Goal: Task Accomplishment & Management: Complete application form

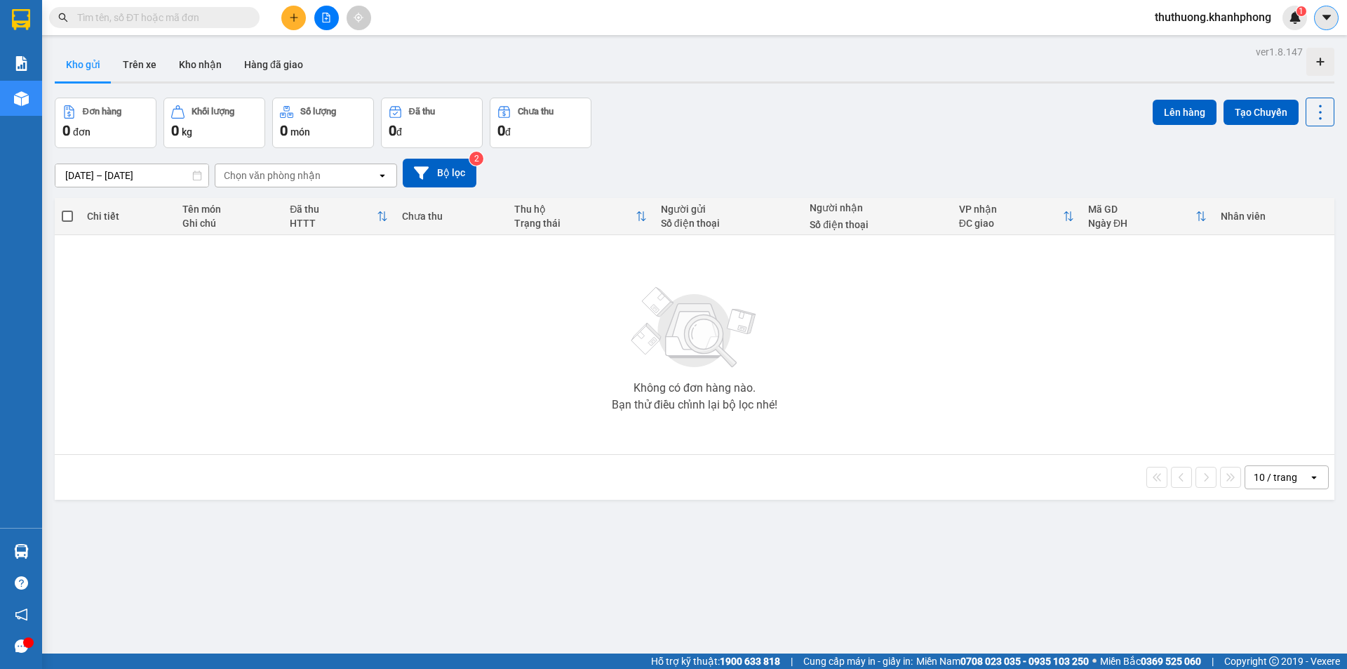
click at [1338, 12] on button at bounding box center [1326, 18] width 25 height 25
click at [1218, 17] on span "thuthuong.khanhphong" at bounding box center [1213, 17] width 139 height 18
click at [1182, 36] on span "Đăng xuất" at bounding box center [1217, 43] width 113 height 15
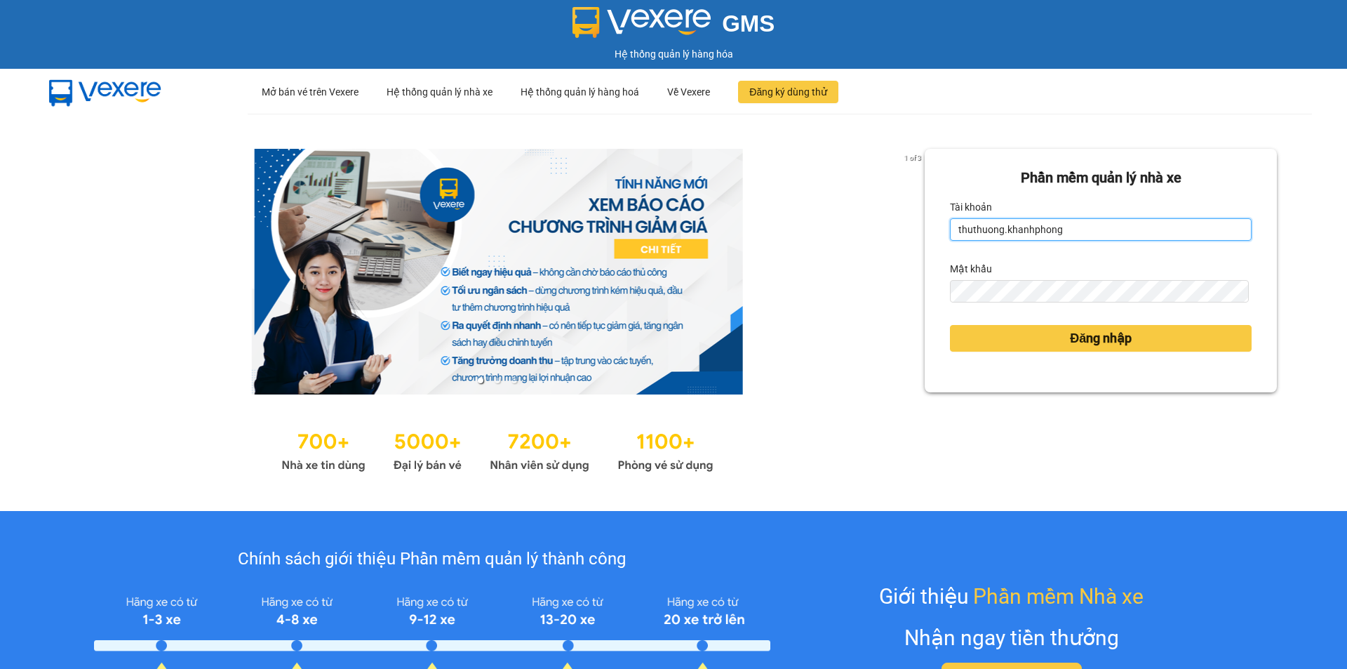
click at [1136, 234] on input "thuthuong.khanhphong" at bounding box center [1101, 229] width 302 height 22
type input "nguyentran.khanhphong"
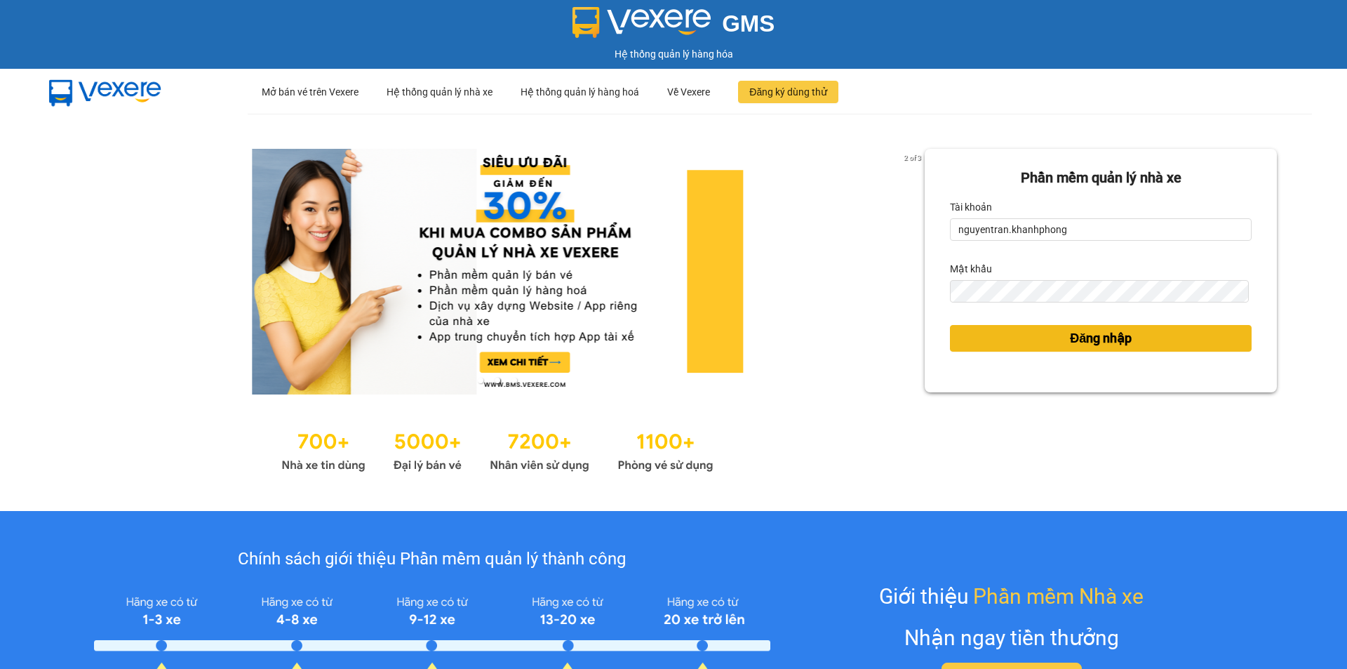
click at [1081, 329] on span "Đăng nhập" at bounding box center [1101, 338] width 62 height 20
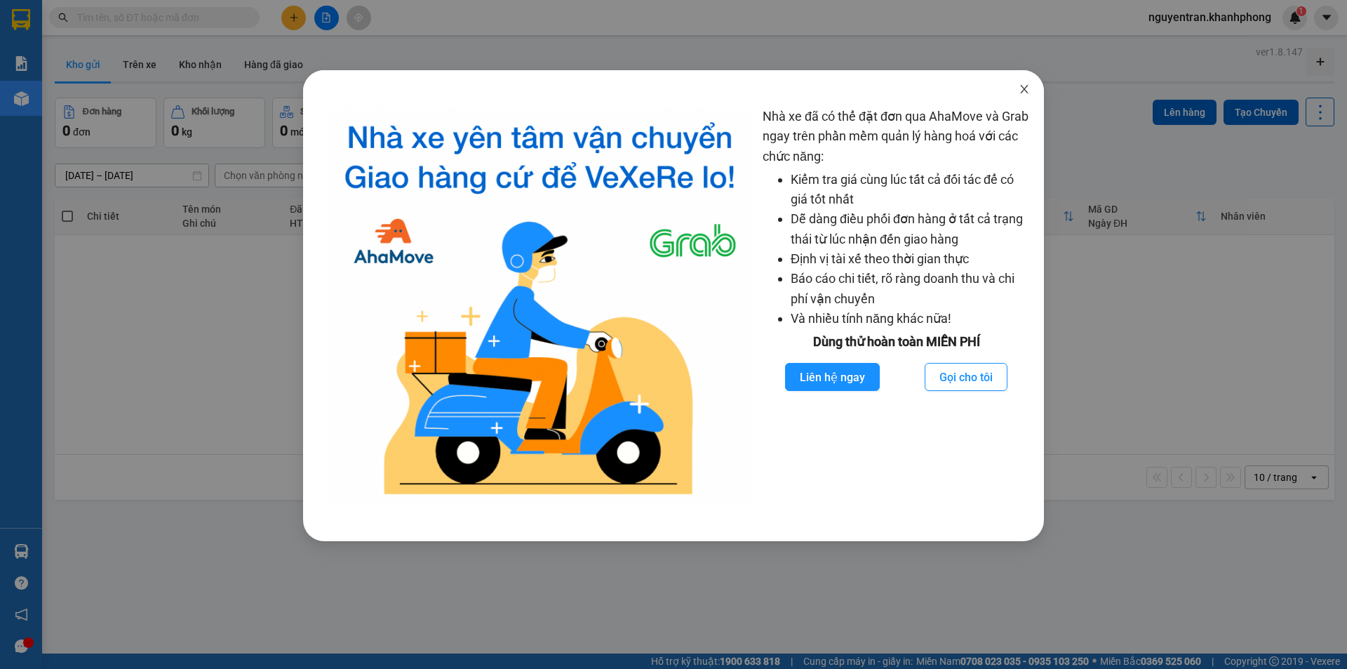
click at [1023, 89] on icon "close" at bounding box center [1024, 89] width 11 height 11
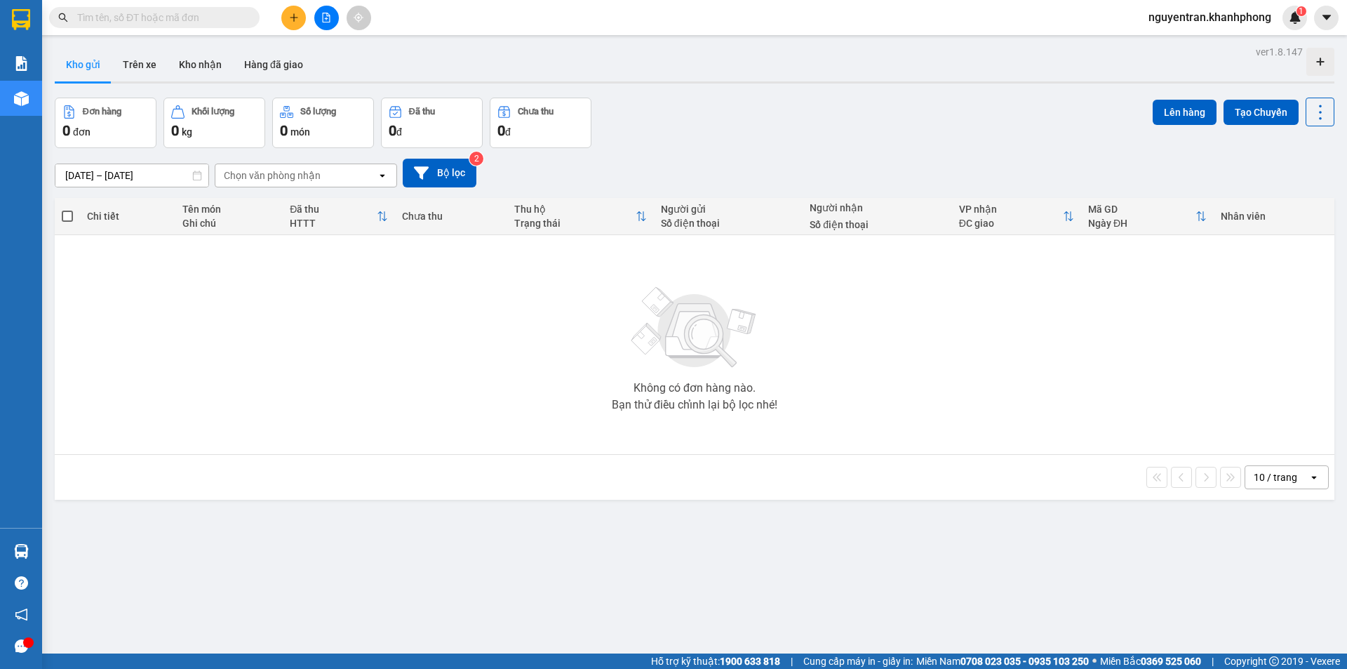
click at [296, 20] on icon "plus" at bounding box center [294, 18] width 10 height 10
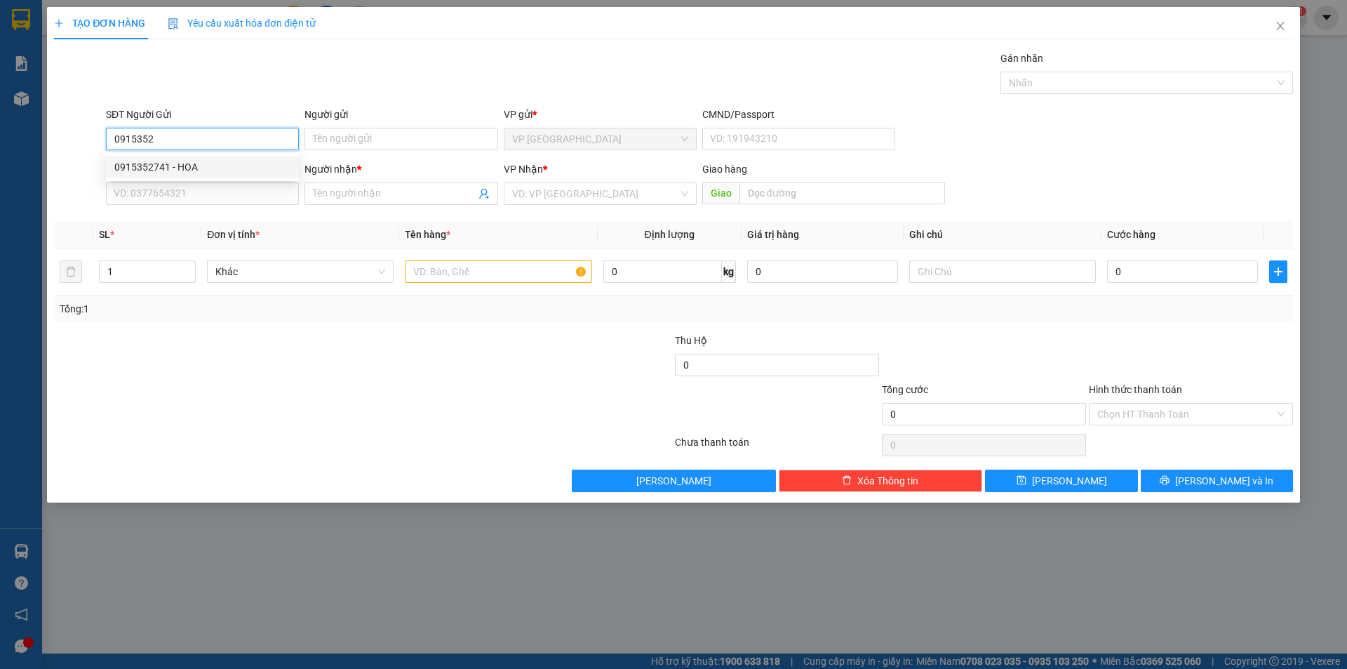
click at [220, 171] on div "0915352741 - HOA" at bounding box center [202, 166] width 176 height 15
type input "0915352741"
type input "HOA"
type input "0915352741"
click at [166, 196] on input "SĐT Người Nhận" at bounding box center [202, 193] width 193 height 22
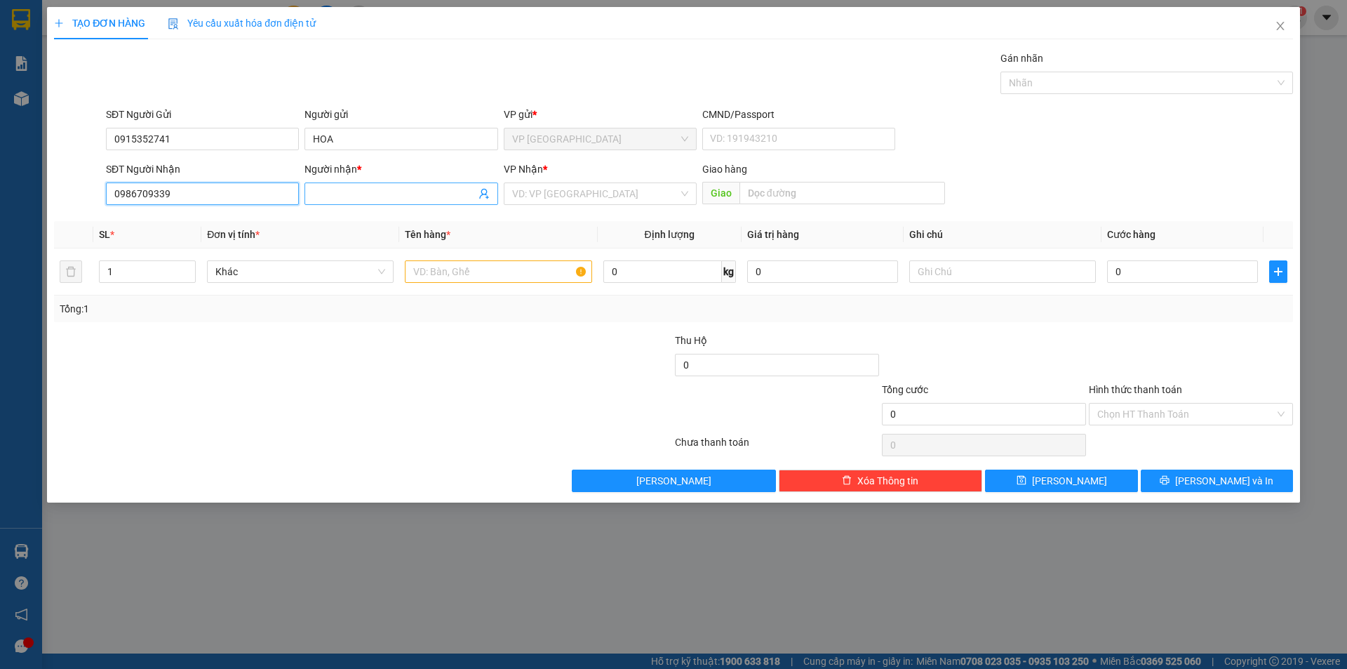
type input "0986709339"
click at [371, 189] on input "Người nhận *" at bounding box center [394, 193] width 162 height 15
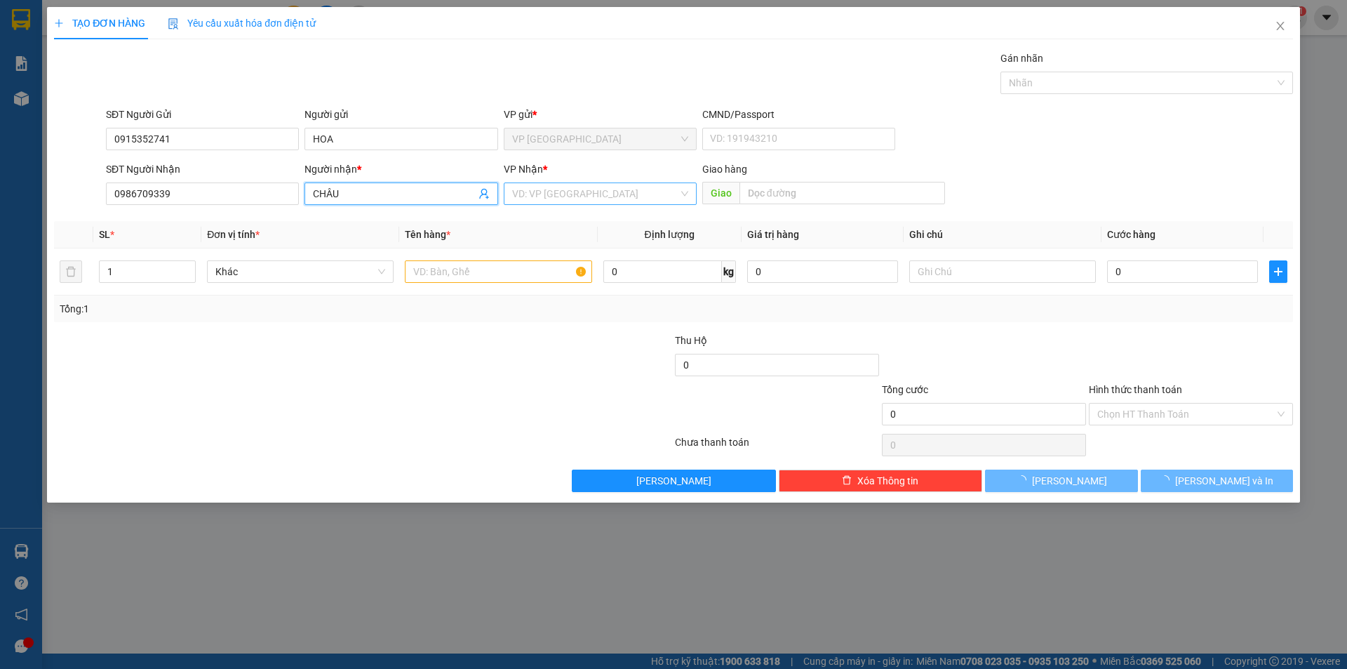
type input "CHÂU"
click at [577, 201] on input "search" at bounding box center [595, 193] width 166 height 21
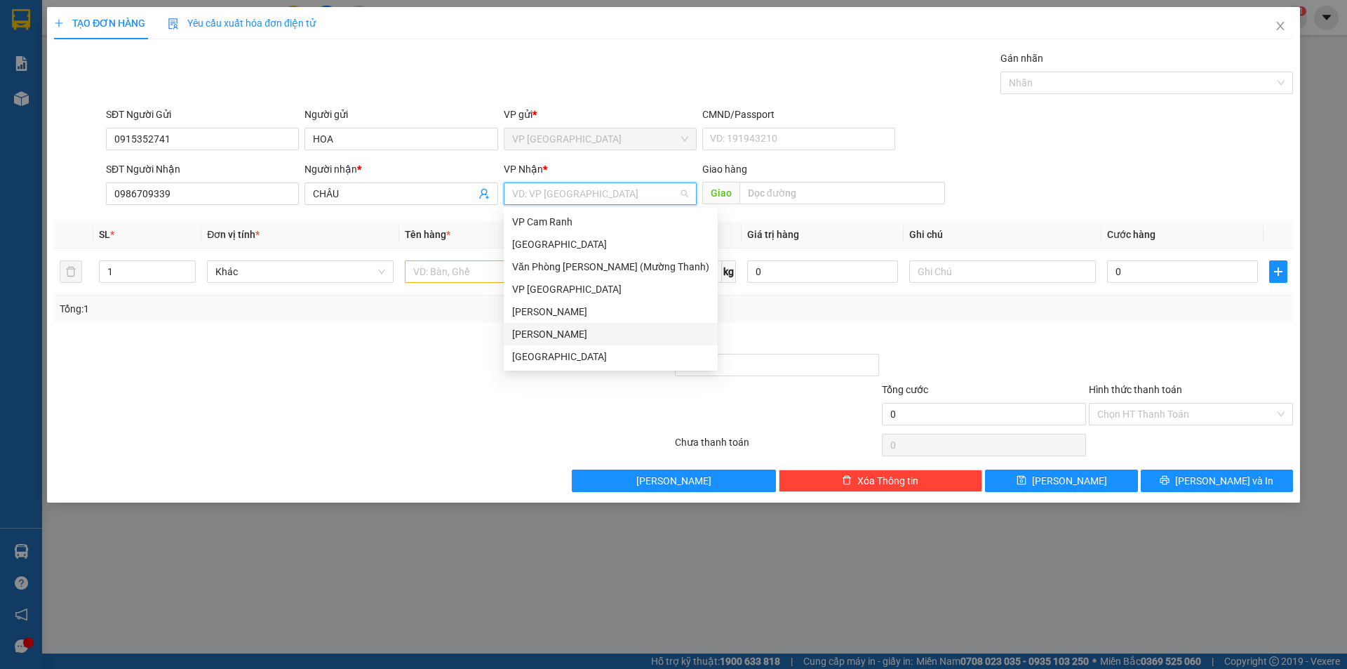
click at [557, 332] on div "Phạm Ngũ Lão" at bounding box center [610, 333] width 197 height 15
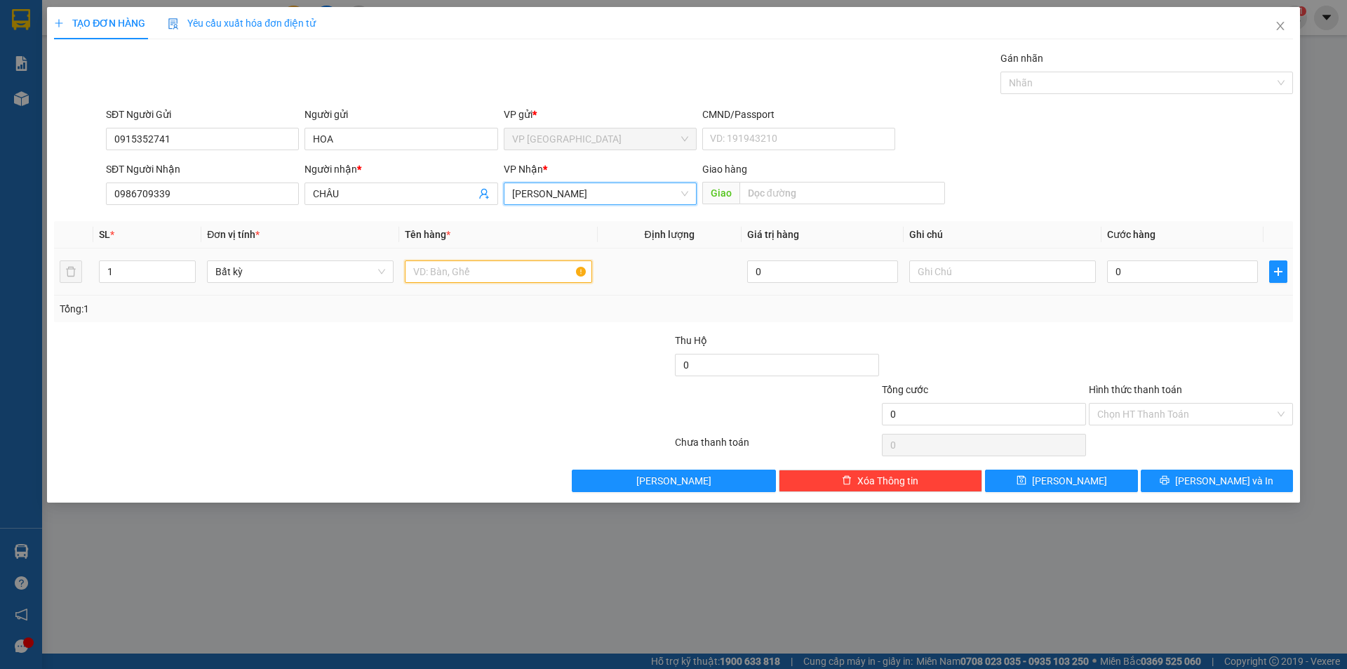
click at [445, 264] on input "text" at bounding box center [498, 271] width 187 height 22
type input "THÙNG XỐP"
click at [1142, 273] on input "0" at bounding box center [1182, 271] width 151 height 22
type input "3"
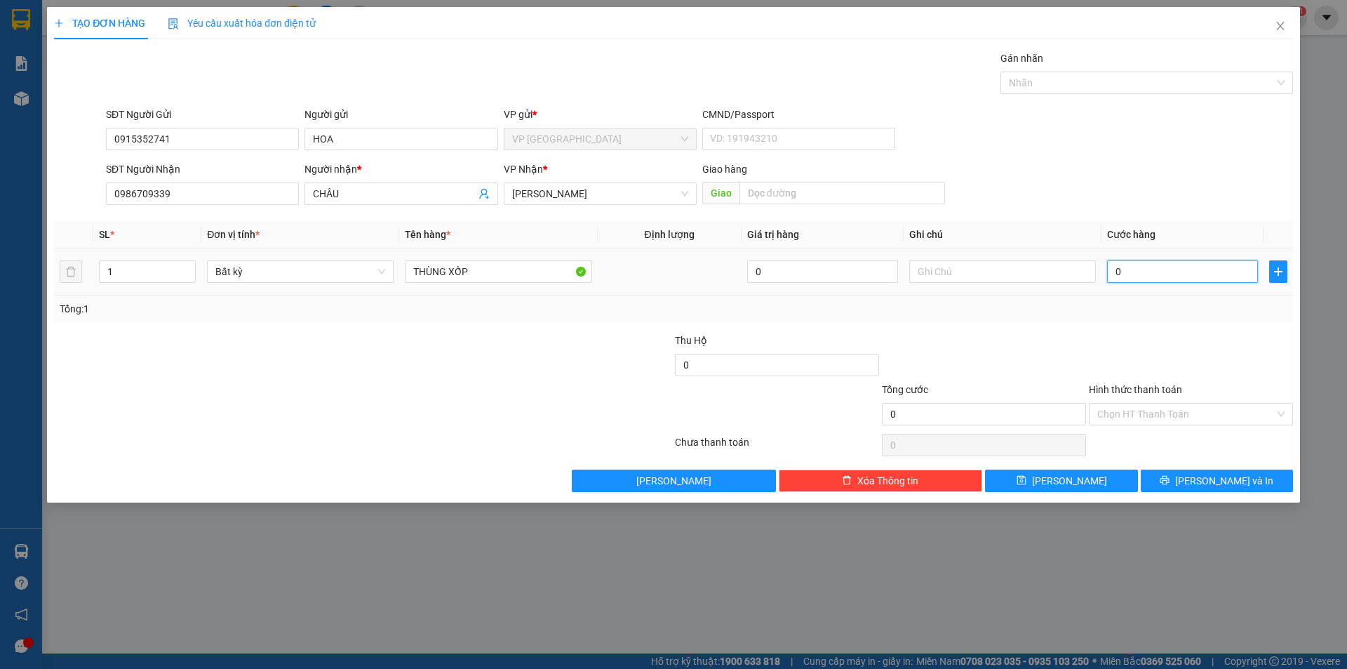
type input "3"
type input "30"
type input "300"
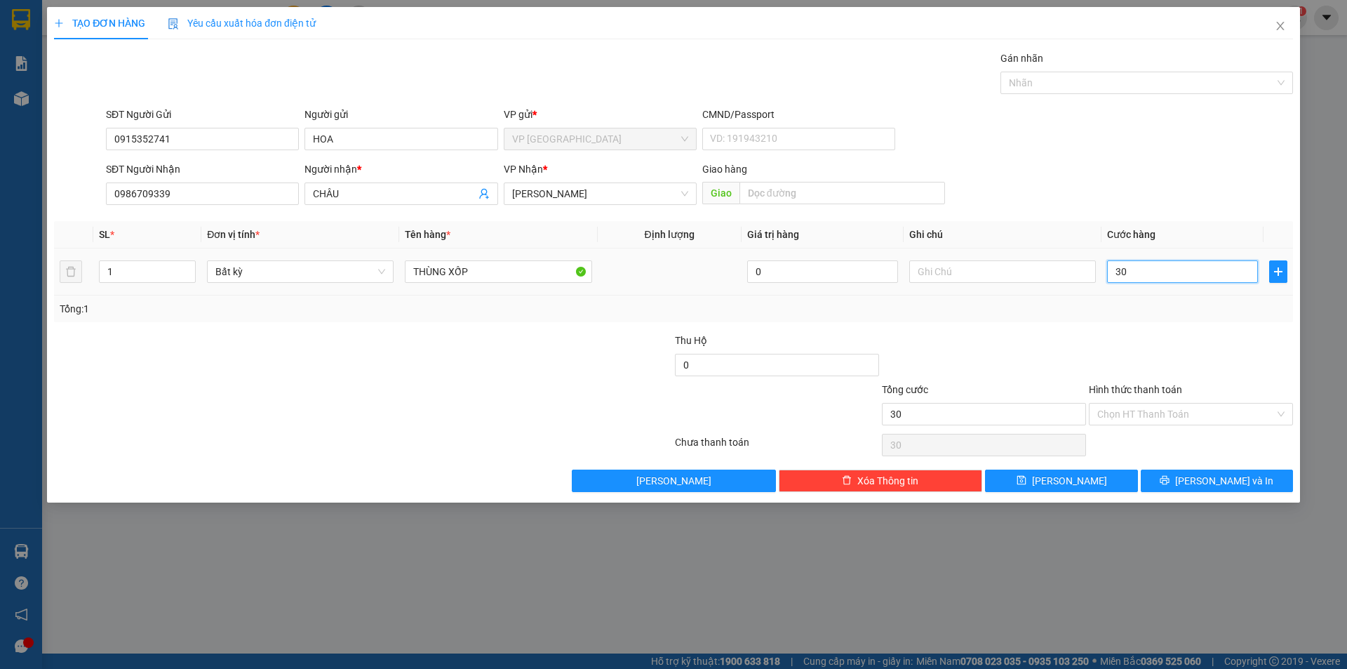
type input "300"
type input "3.000"
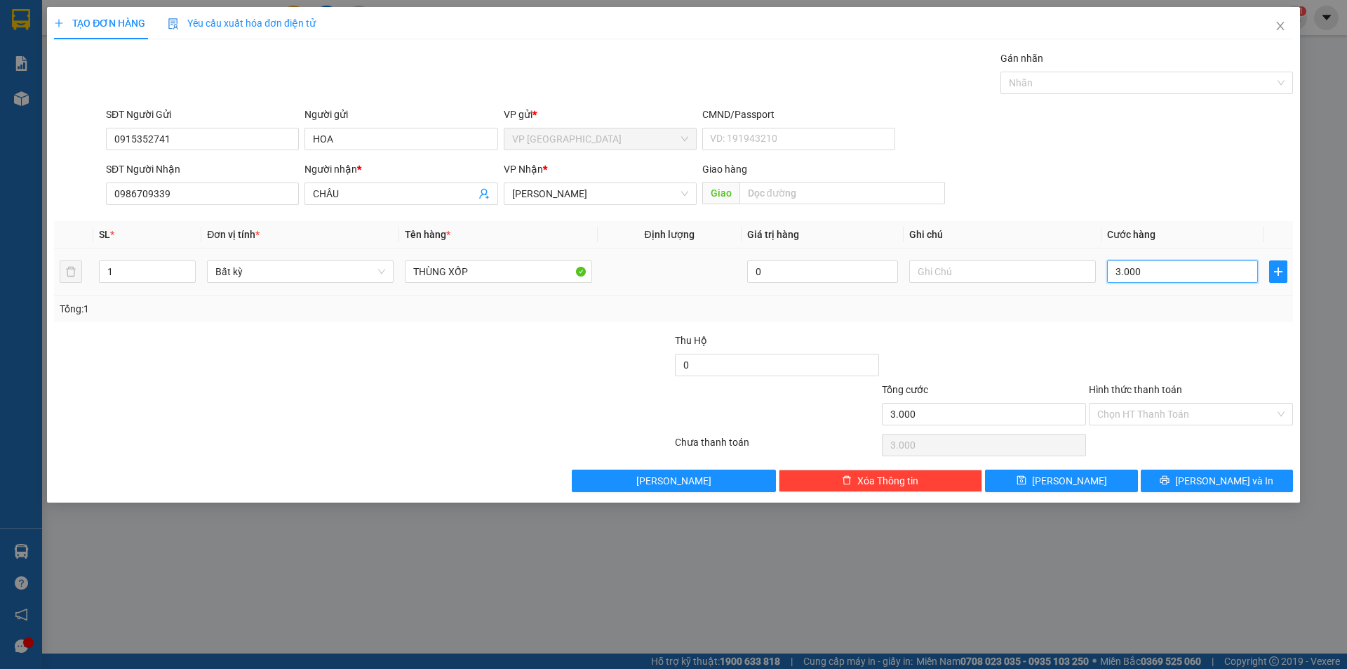
type input "30.000"
click at [1156, 411] on input "Hình thức thanh toán" at bounding box center [1187, 414] width 178 height 21
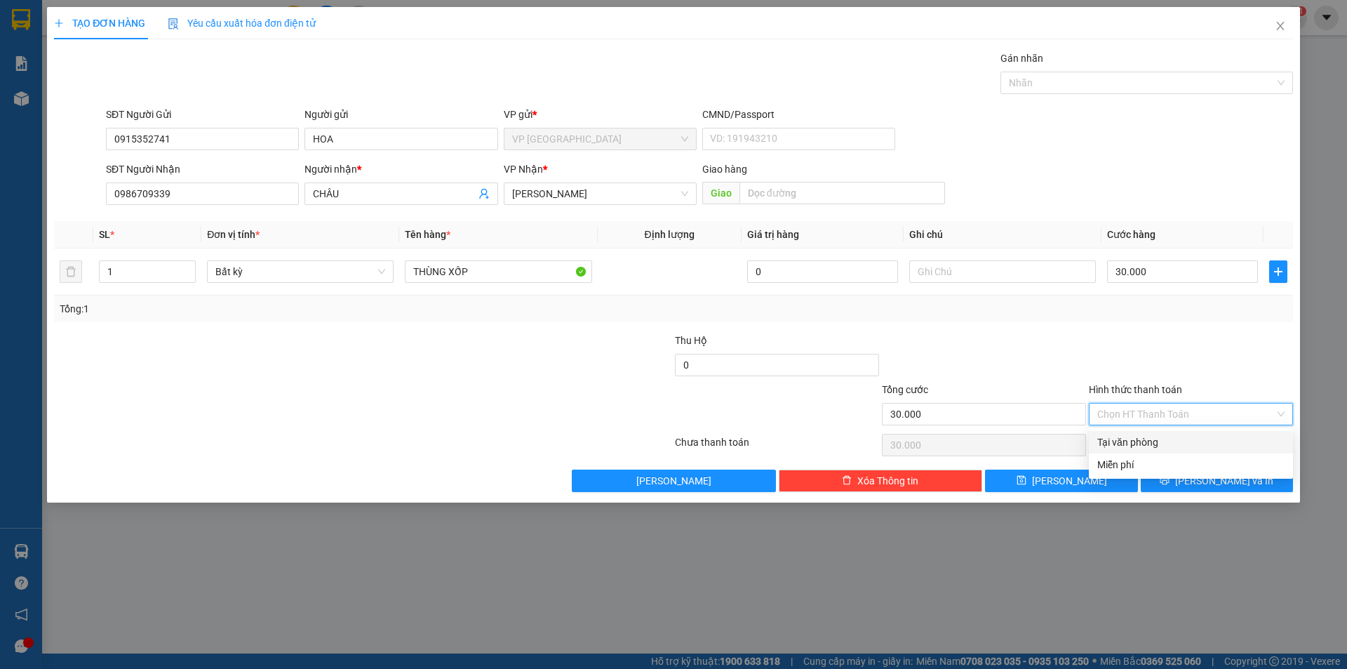
click at [1148, 440] on div "Tại văn phòng" at bounding box center [1191, 441] width 187 height 15
click at [1208, 410] on span "Tại văn phòng" at bounding box center [1191, 414] width 187 height 21
type input "30.000"
click at [1180, 345] on div at bounding box center [1191, 357] width 207 height 49
click at [1189, 479] on button "Lưu và In" at bounding box center [1217, 480] width 152 height 22
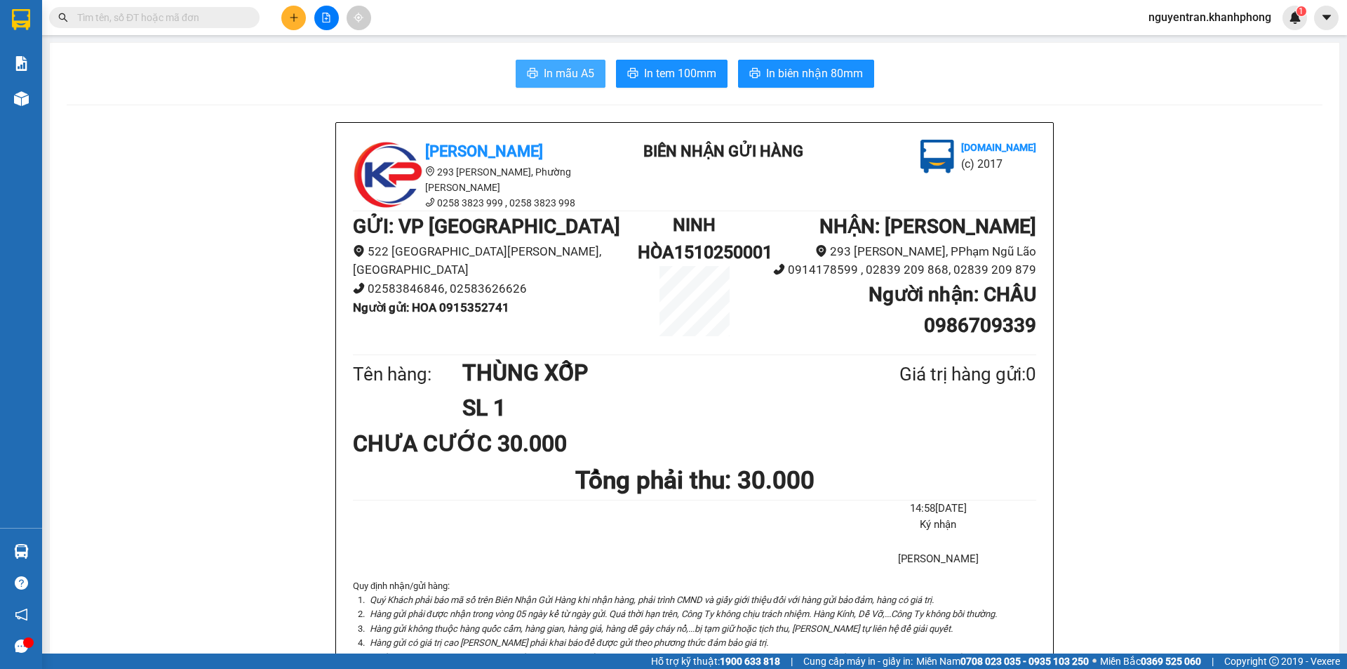
click at [571, 68] on span "In mẫu A5" at bounding box center [569, 74] width 51 height 18
